Goal: Information Seeking & Learning: Understand process/instructions

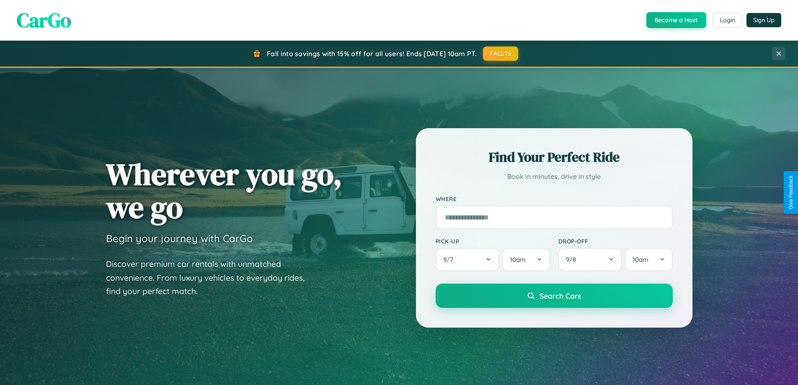
scroll to position [1612, 0]
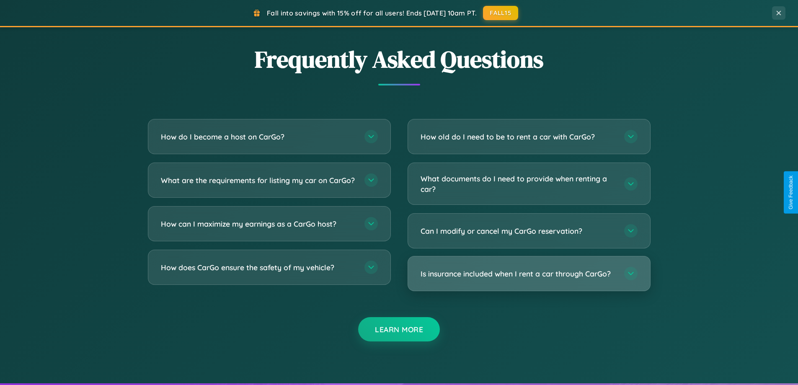
click at [529, 274] on h3 "Is insurance included when I rent a car through CarGo?" at bounding box center [518, 273] width 195 height 10
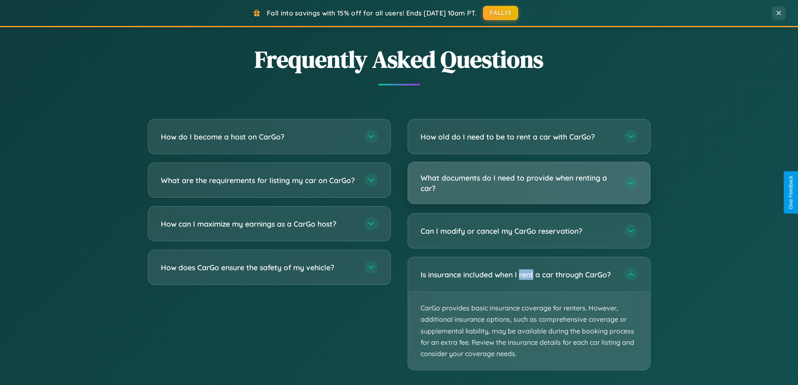
click at [529, 183] on h3 "What documents do I need to provide when renting a car?" at bounding box center [518, 183] width 195 height 21
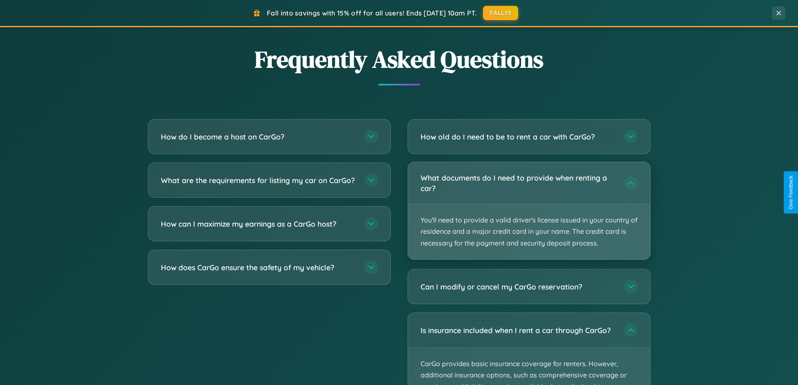
click at [529, 210] on p "You'll need to provide a valid driver's license issued in your country of resid…" at bounding box center [529, 231] width 242 height 55
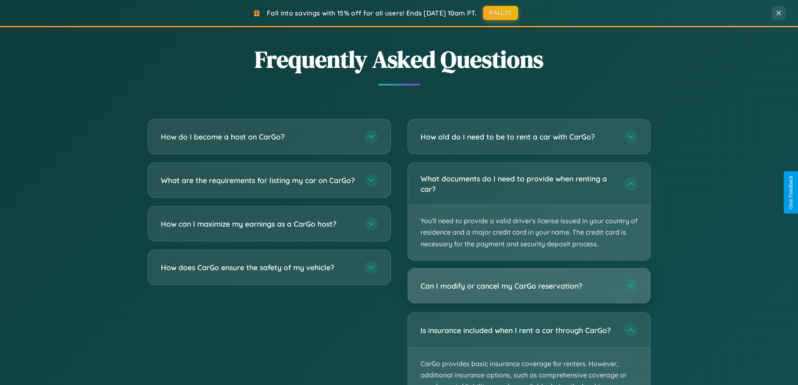
click at [529, 286] on h3 "Can I modify or cancel my CarGo reservation?" at bounding box center [518, 286] width 195 height 10
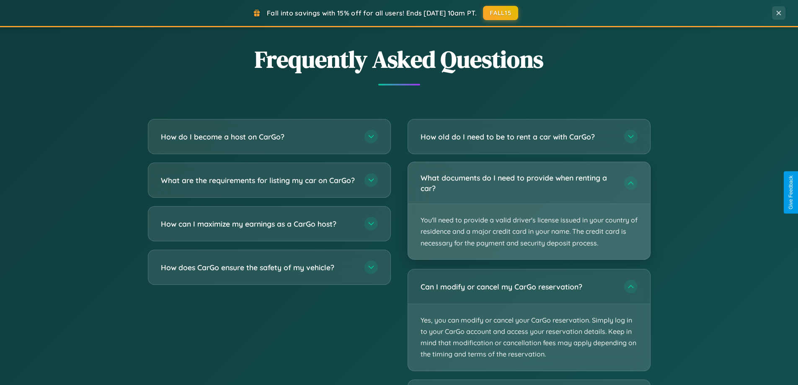
click at [529, 211] on p "You'll need to provide a valid driver's license issued in your country of resid…" at bounding box center [529, 231] width 242 height 55
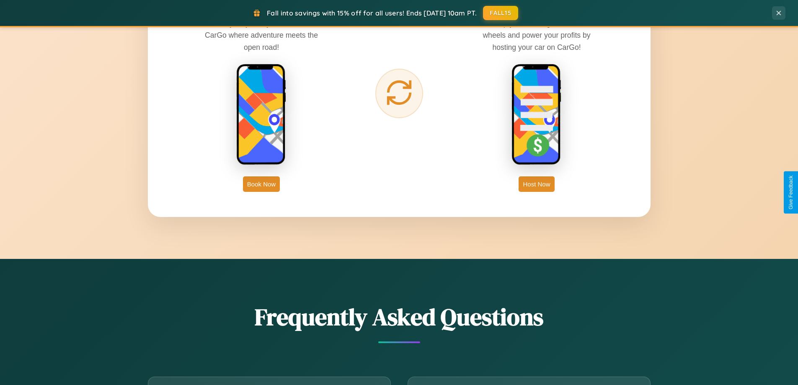
scroll to position [1346, 0]
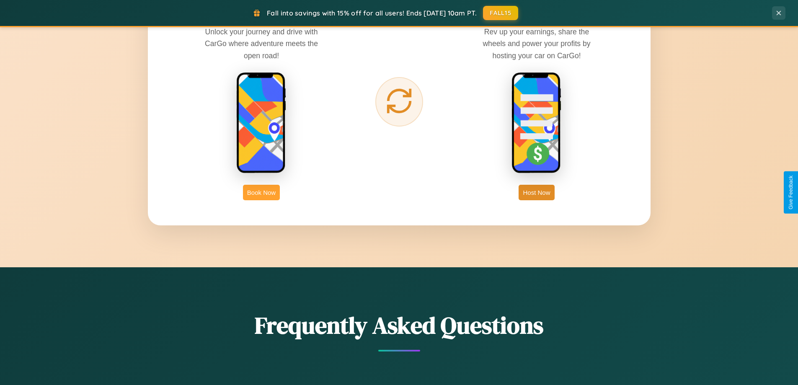
click at [261, 192] on button "Book Now" at bounding box center [261, 192] width 37 height 15
